Goal: Task Accomplishment & Management: Complete application form

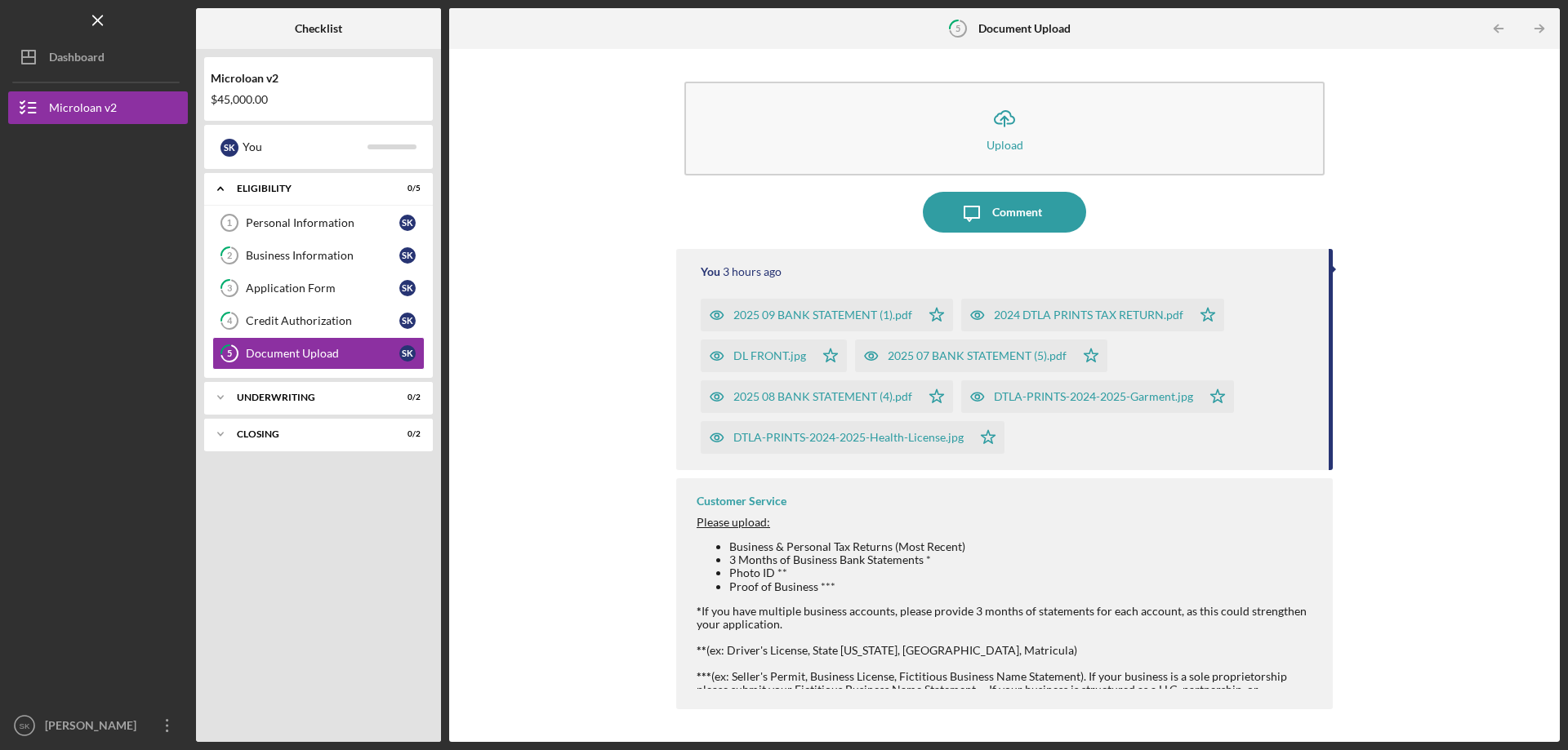
drag, startPoint x: 1480, startPoint y: 302, endPoint x: 1365, endPoint y: 326, distance: 117.5
click at [1480, 302] on div "Icon/Upload Upload Icon/Message Comment You 3 hours ago 2025 09 BANK STATEMENT …" at bounding box center [1004, 395] width 1094 height 677
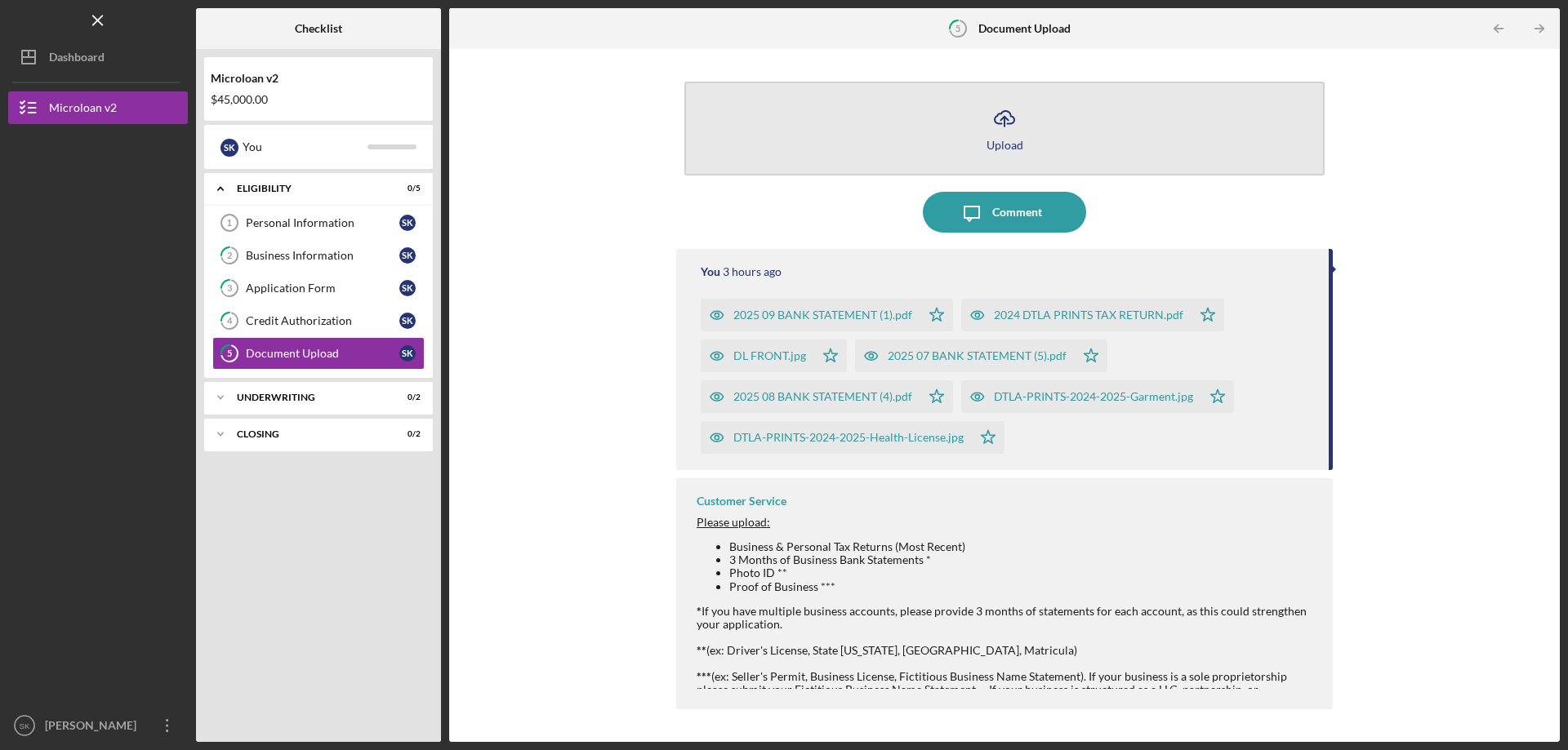
click at [1030, 141] on button "Icon/Upload Upload" at bounding box center [1005, 128] width 640 height 94
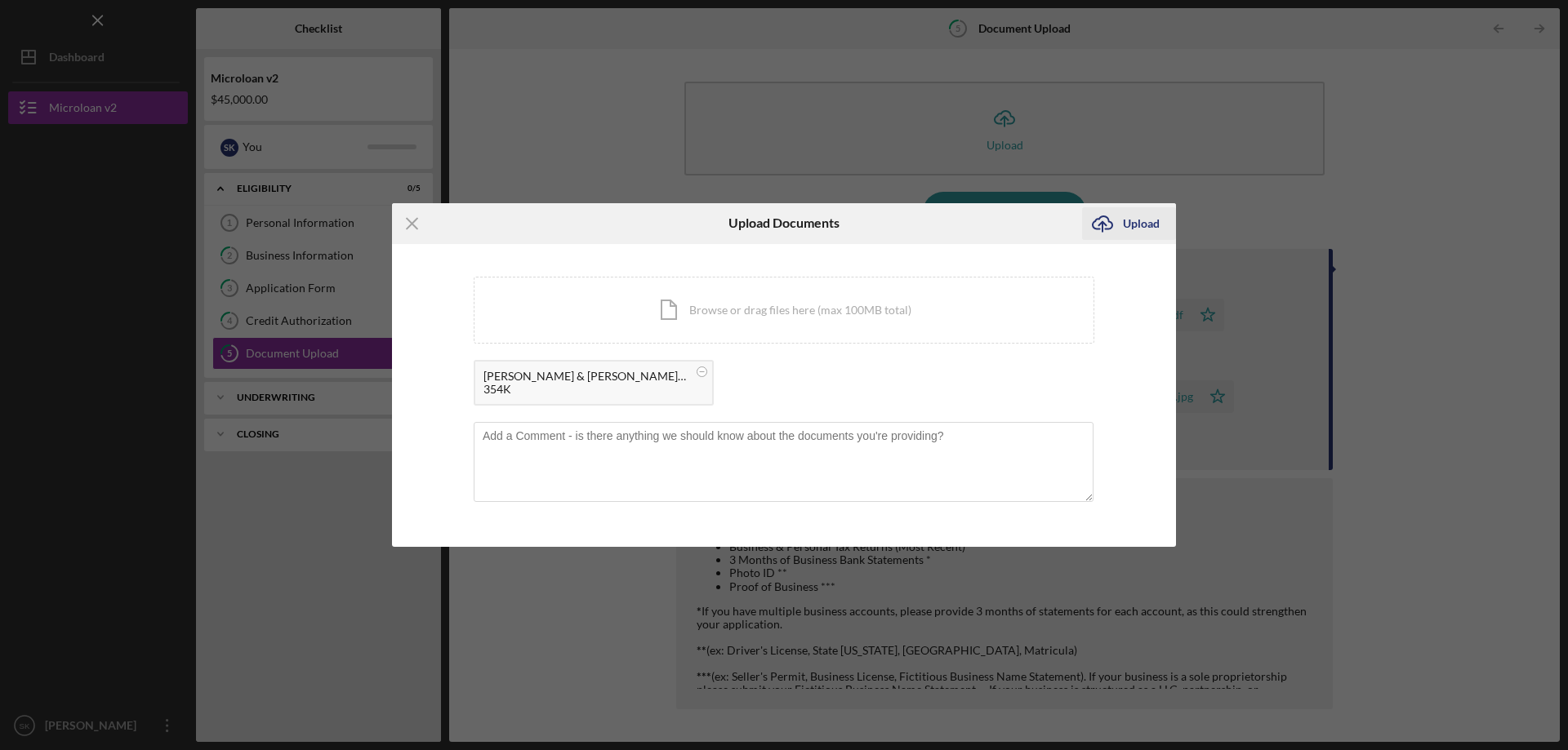
click at [1124, 228] on div "Upload" at bounding box center [1141, 223] width 37 height 32
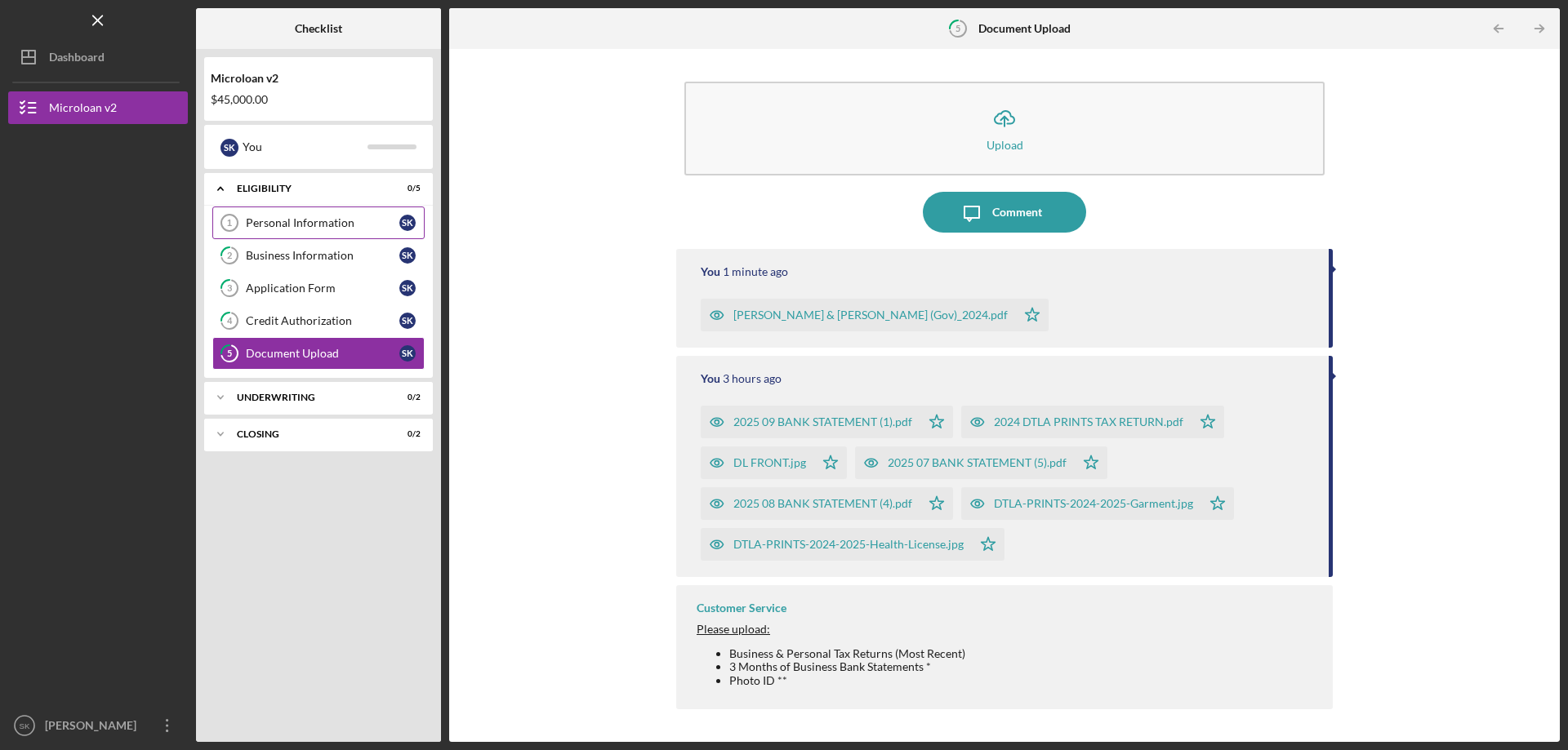
click at [285, 222] on div "Personal Information" at bounding box center [322, 223] width 154 height 13
